Goal: Navigation & Orientation: Understand site structure

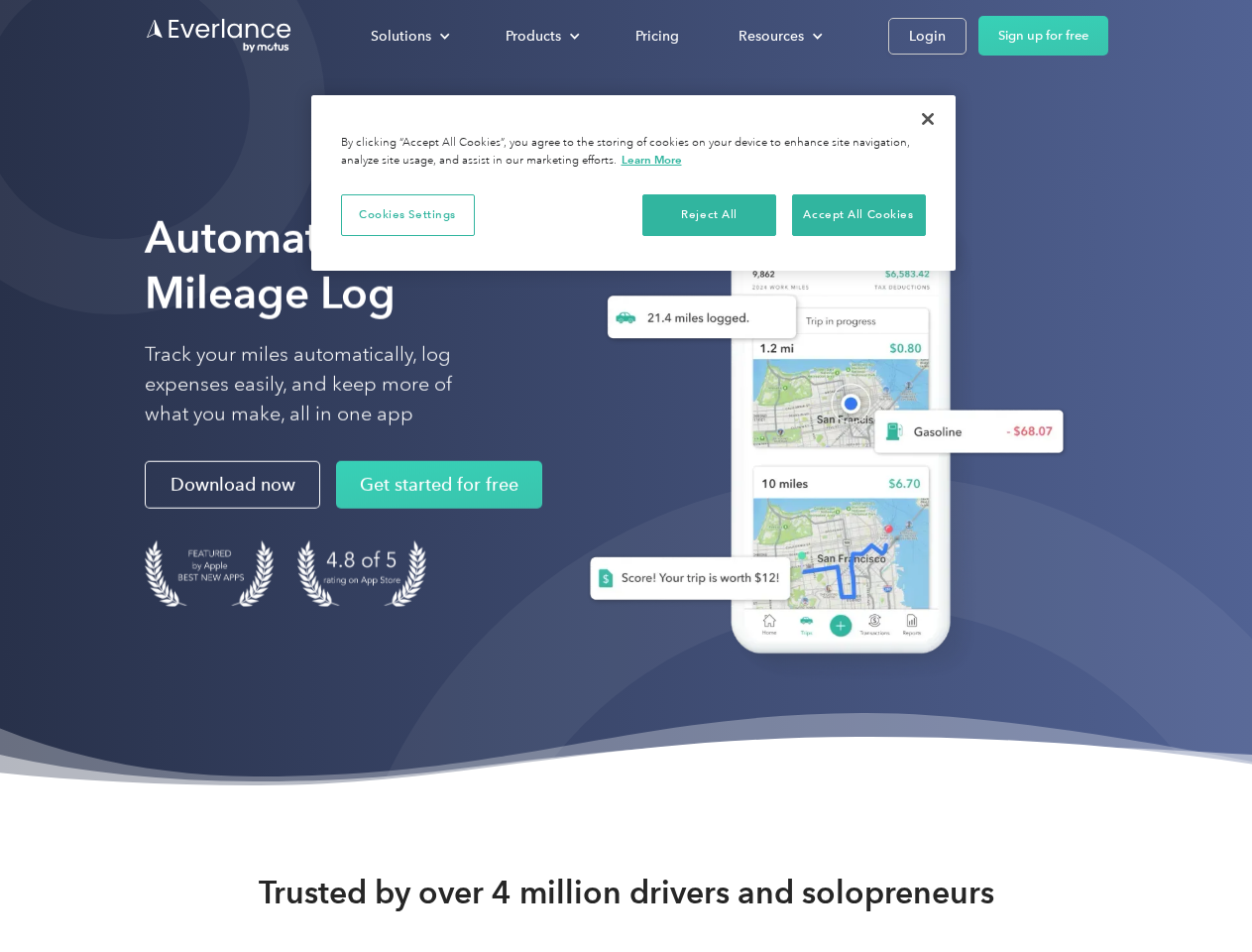
click at [409, 36] on div "Solutions" at bounding box center [401, 36] width 60 height 25
click at [540, 36] on div "Products" at bounding box center [534, 36] width 56 height 25
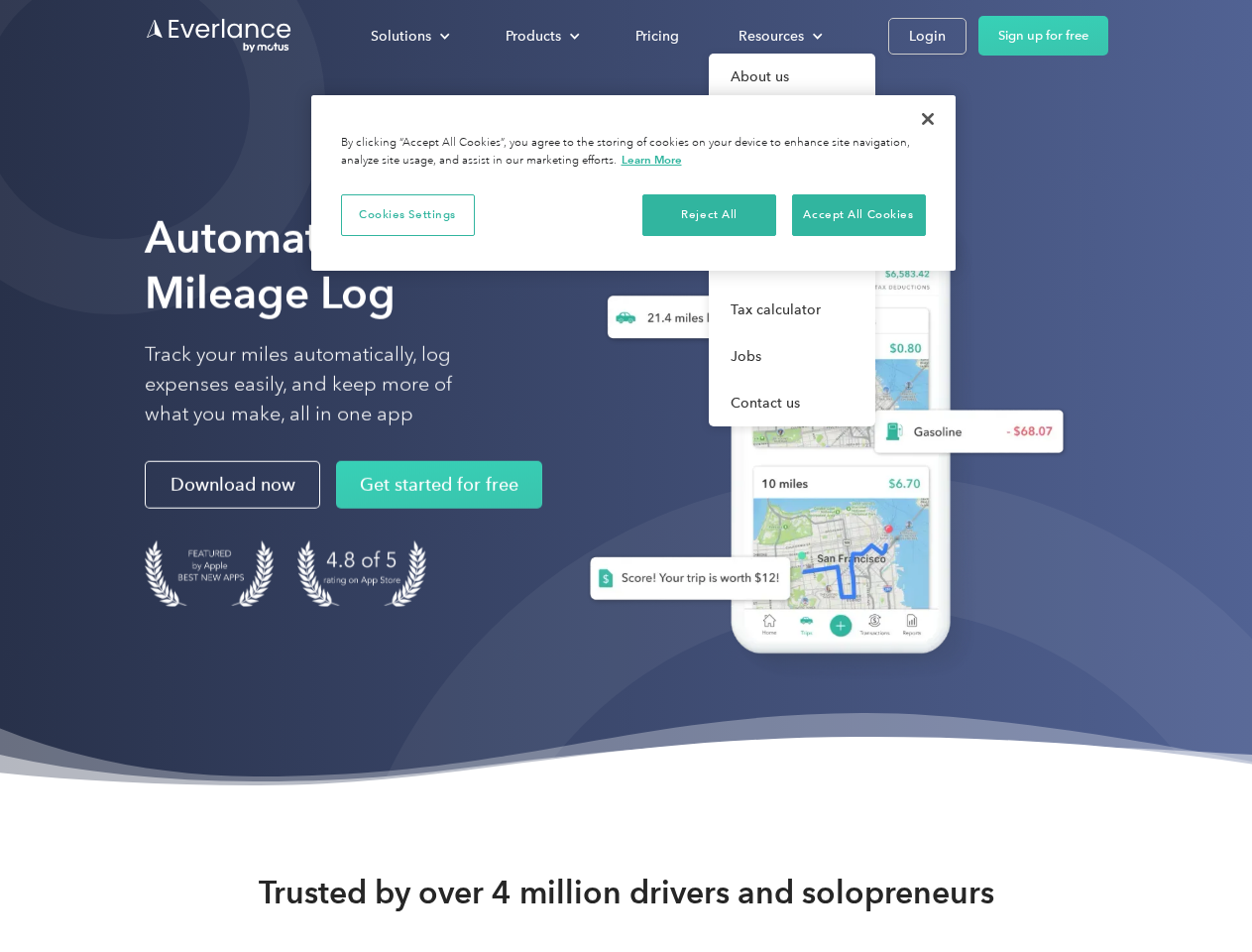
click at [778, 36] on div "Resources" at bounding box center [771, 36] width 65 height 25
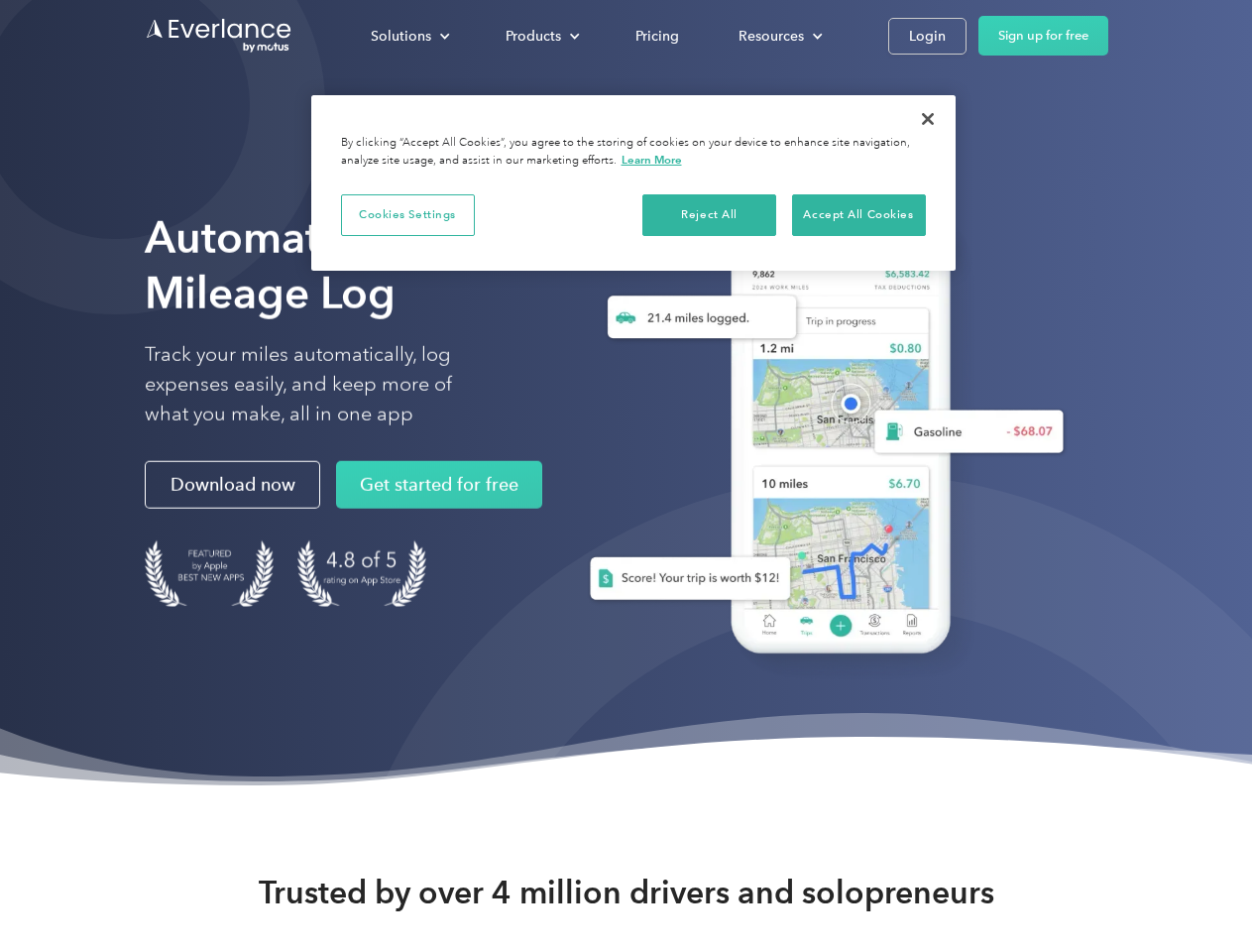
click at [407, 214] on button "Cookies Settings" at bounding box center [408, 215] width 134 height 42
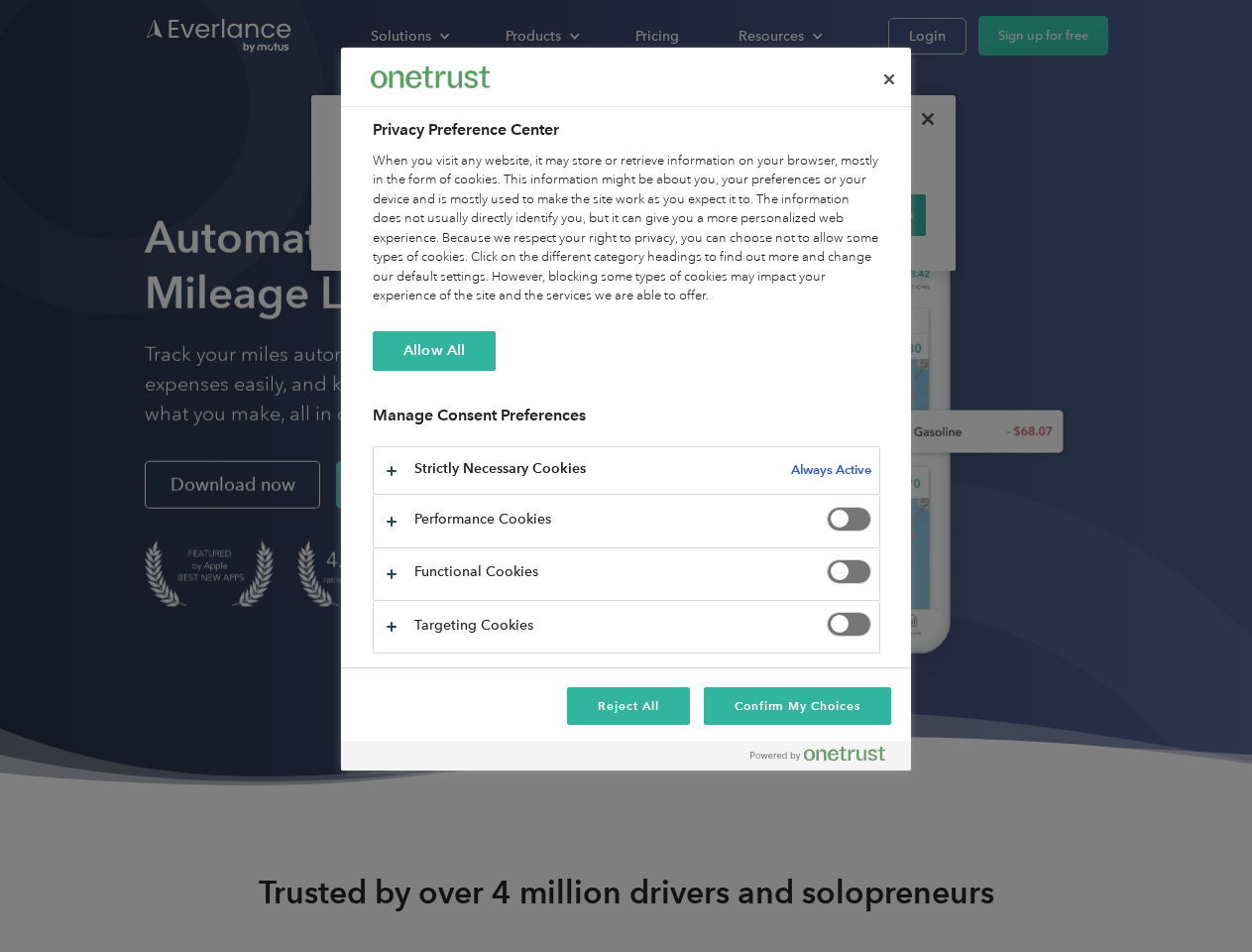
click at [710, 214] on div "When you visit any website, it may store or retrieve information on your browse…" at bounding box center [627, 229] width 508 height 155
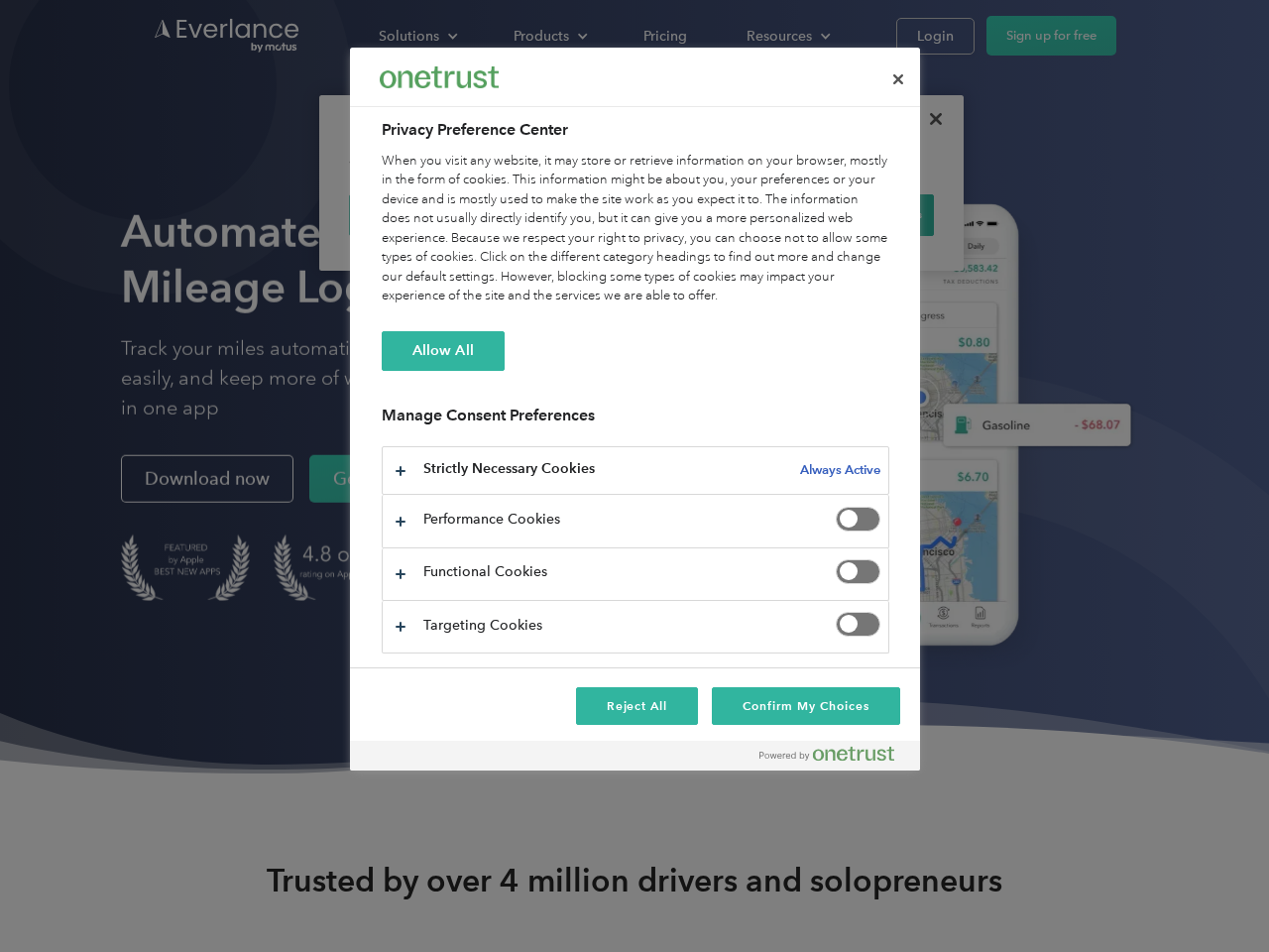
click at [859, 214] on div "When you visit any website, it may store or retrieve information on your browse…" at bounding box center [636, 229] width 508 height 155
click at [928, 119] on div at bounding box center [634, 476] width 1269 height 952
